Goal: Task Accomplishment & Management: Manage account settings

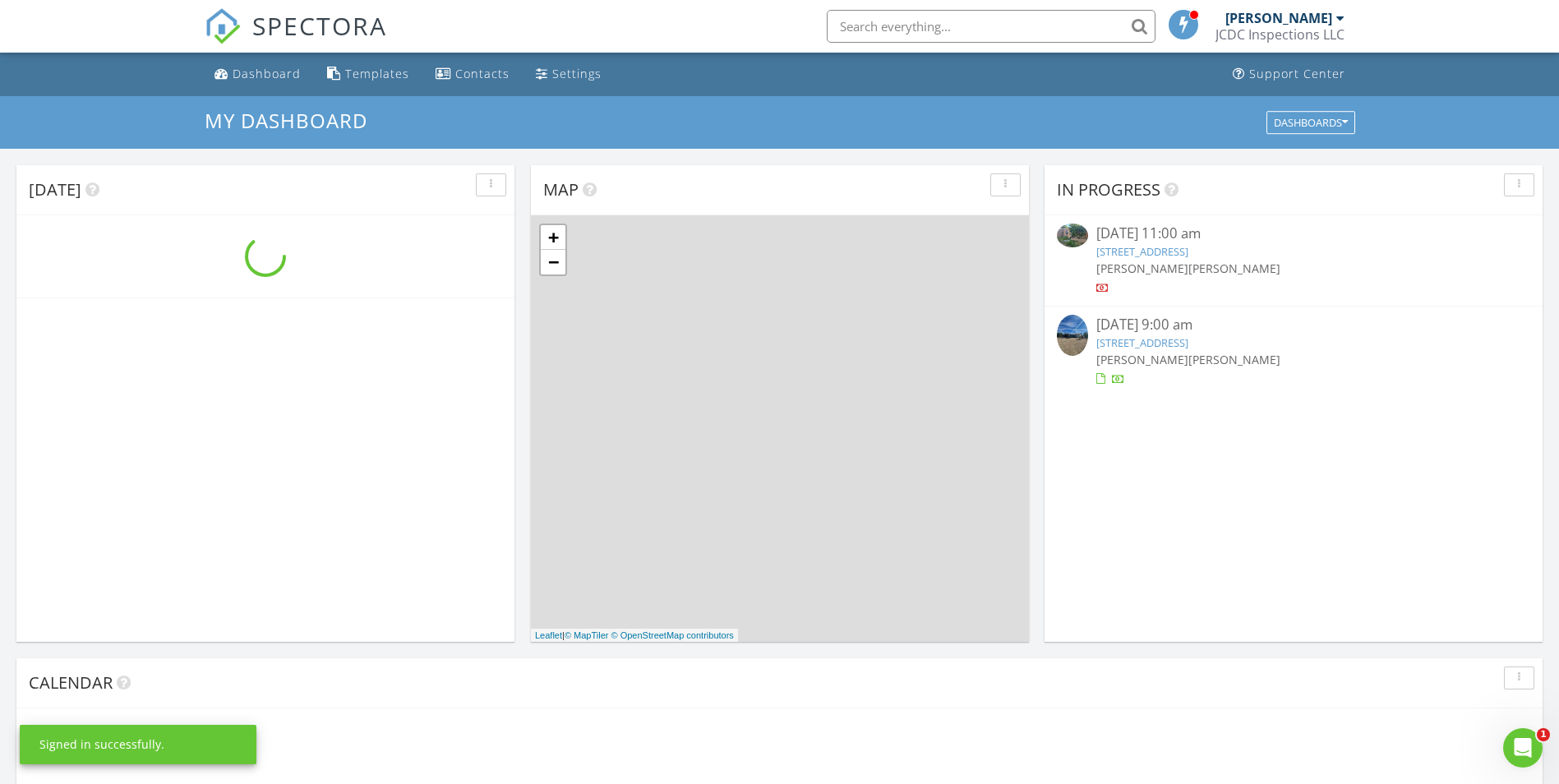
scroll to position [1521, 1585]
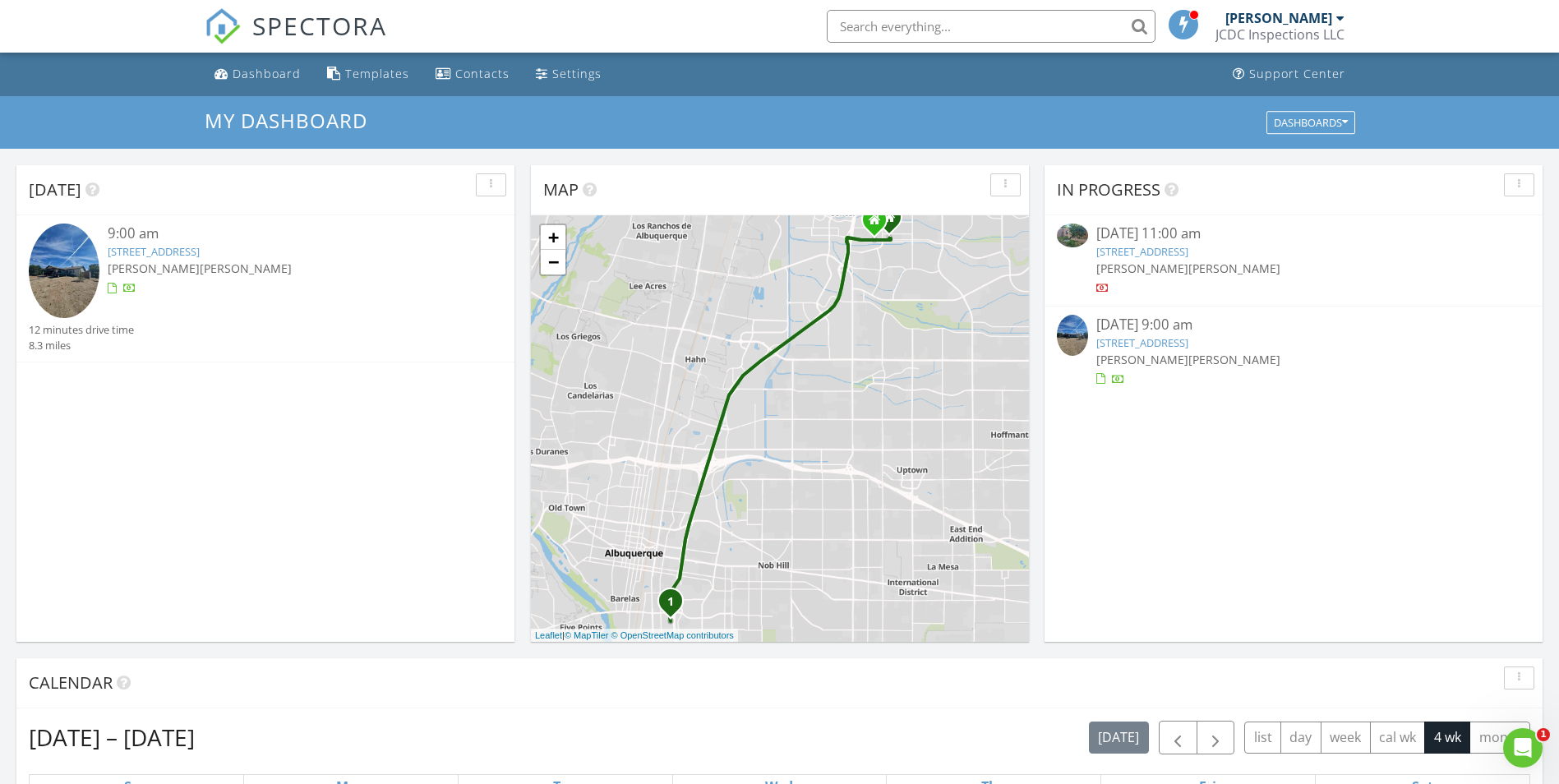
click at [200, 256] on link "1520 High St SE, Albuquerque, NM 87102" at bounding box center [154, 251] width 92 height 14
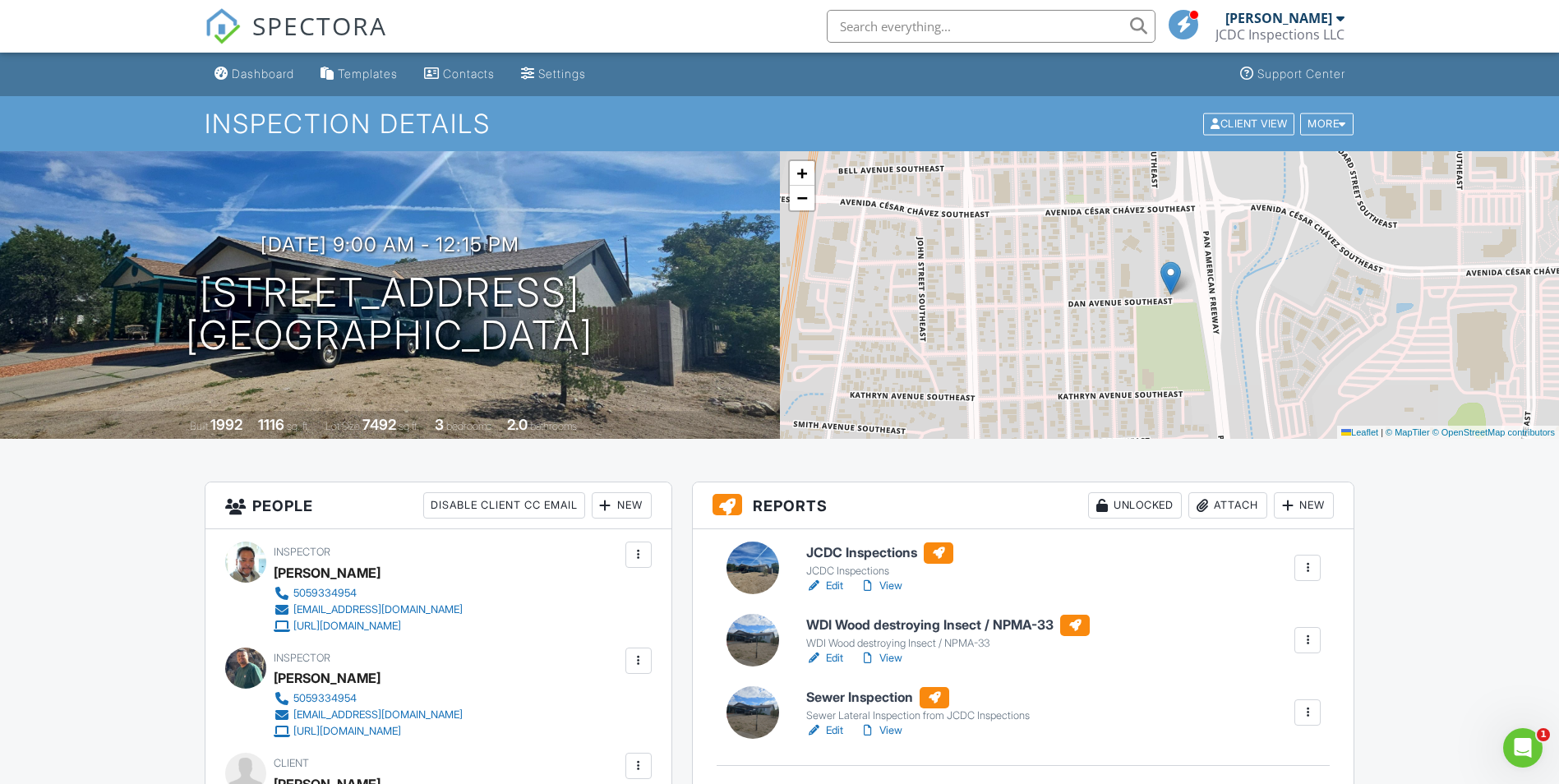
click at [0, 0] on div at bounding box center [0, 0] width 0 height 0
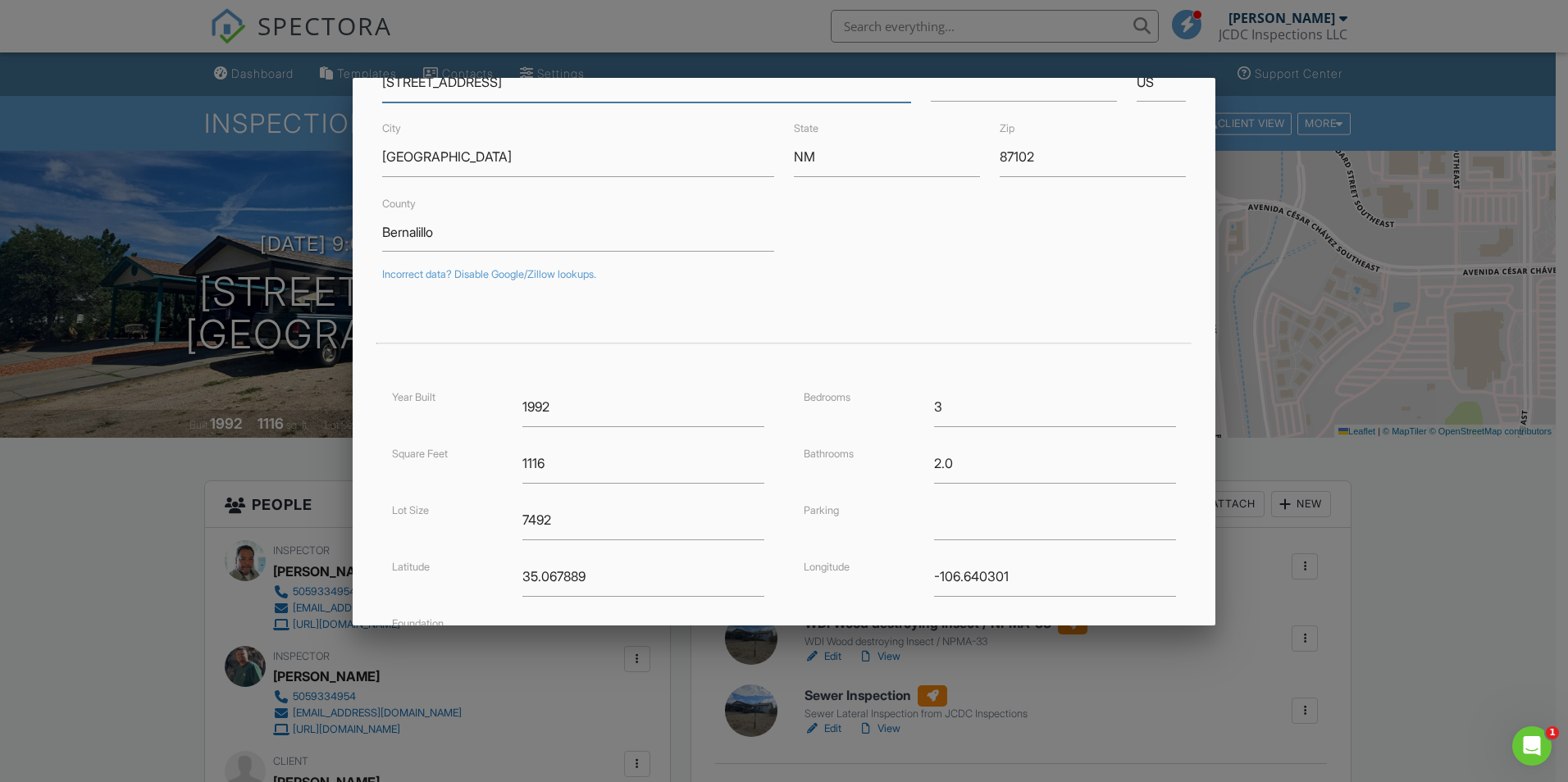
scroll to position [272, 0]
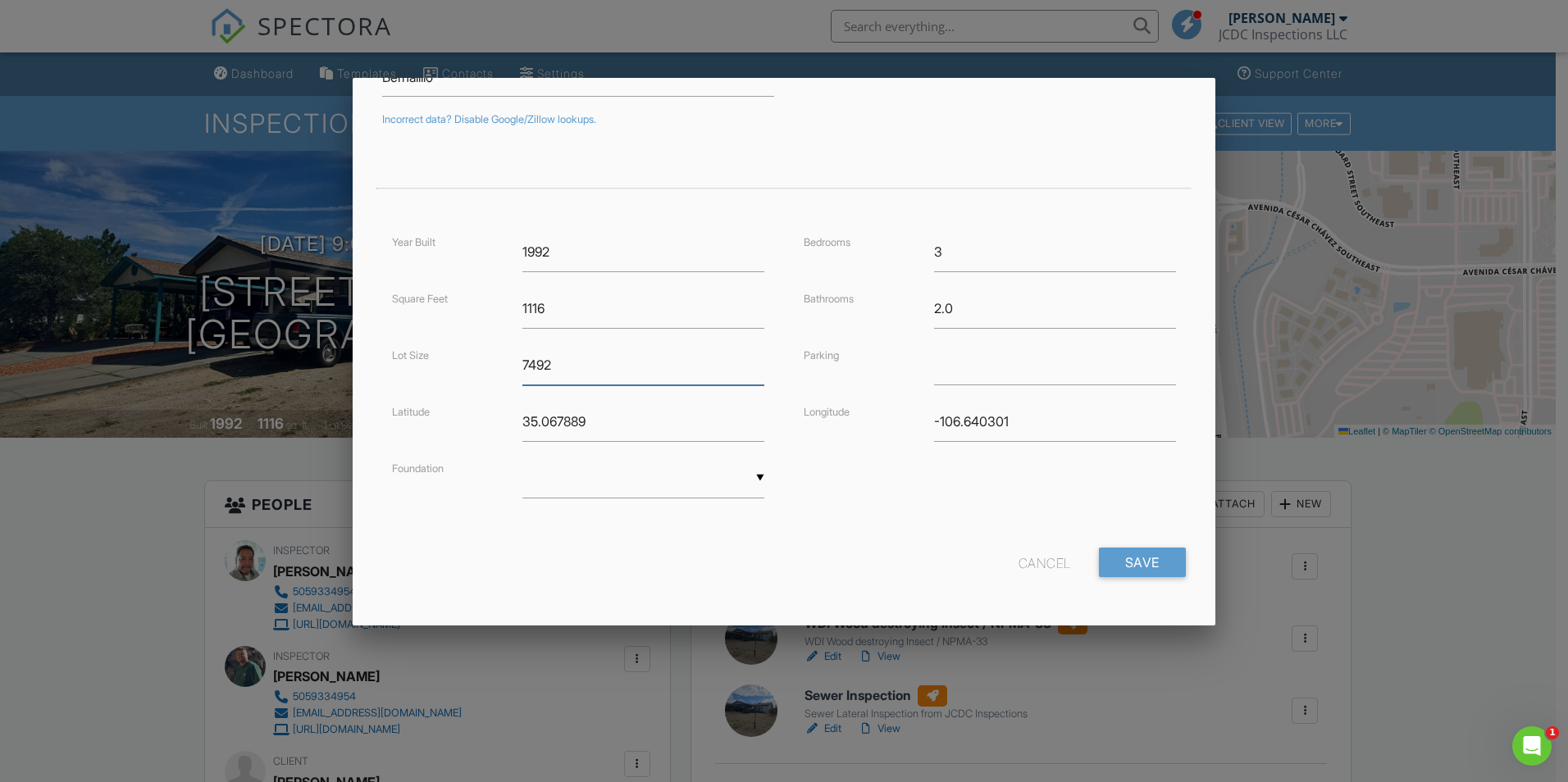
click at [581, 364] on input "7492" at bounding box center [643, 365] width 242 height 40
type input "7405"
click at [1114, 552] on input "Save" at bounding box center [1142, 562] width 87 height 30
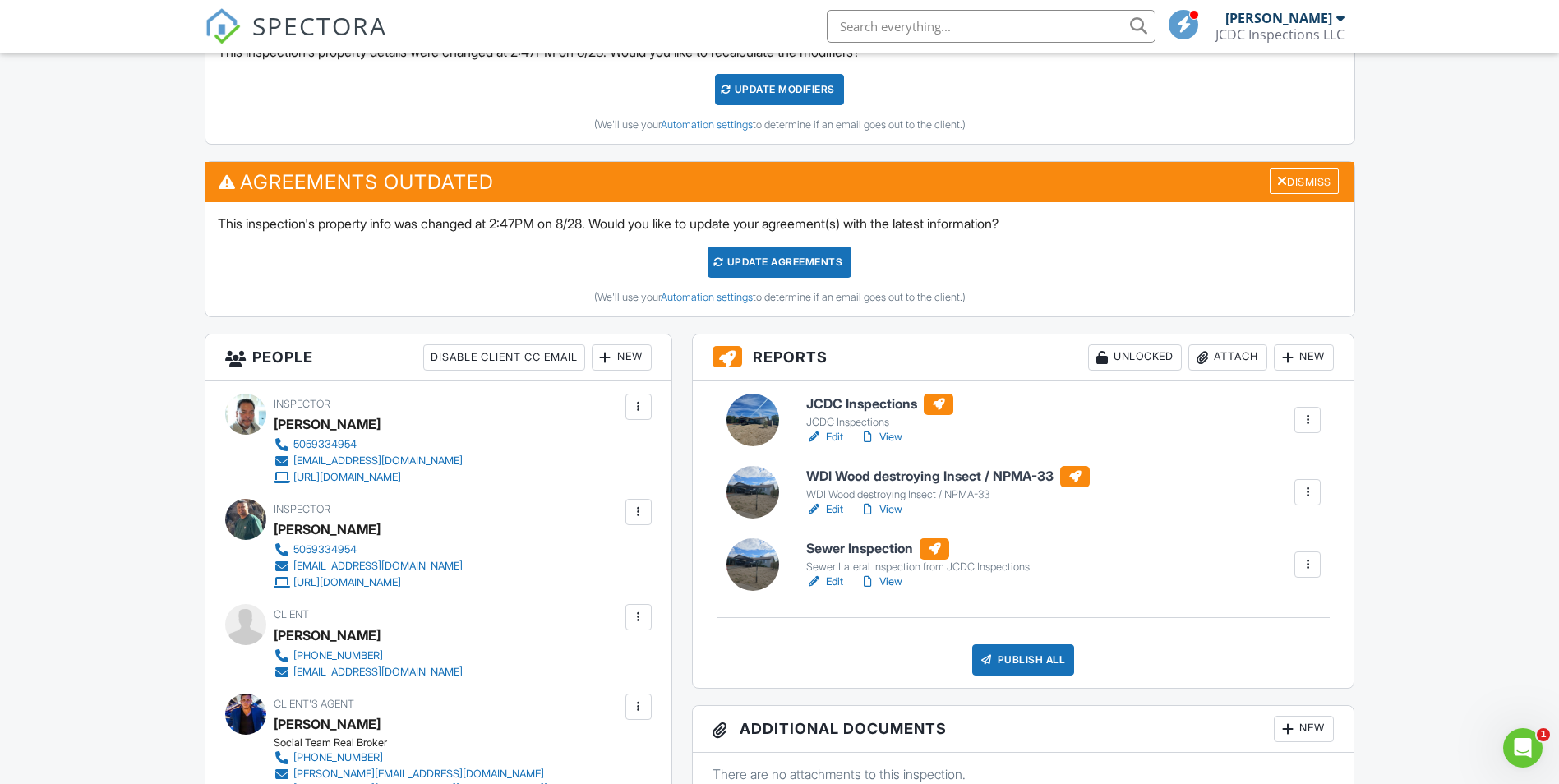
click at [885, 434] on link "View" at bounding box center [880, 437] width 42 height 16
